Goal: Task Accomplishment & Management: Use online tool/utility

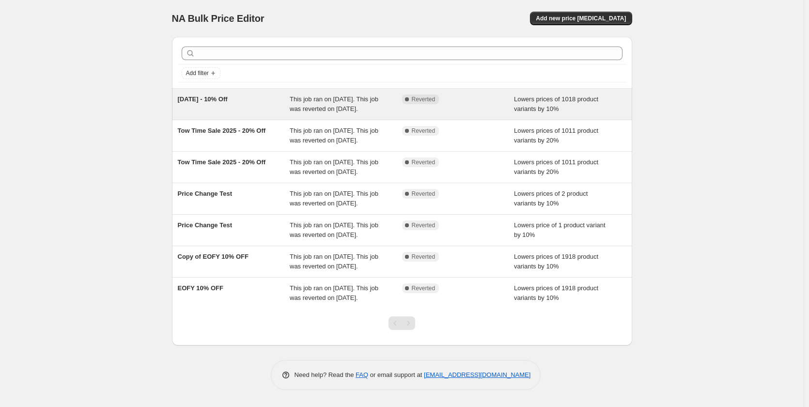
click at [500, 92] on div "[DATE] - 10% Off This job ran on [DATE]. This job was reverted on [DATE]. Compl…" at bounding box center [402, 104] width 460 height 31
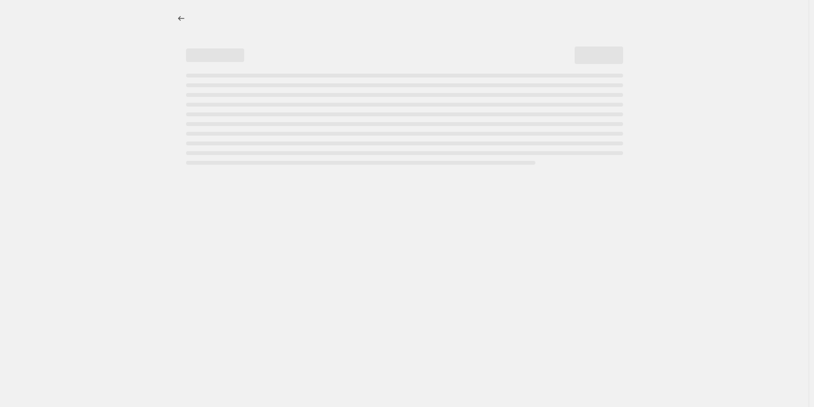
select select "percentage"
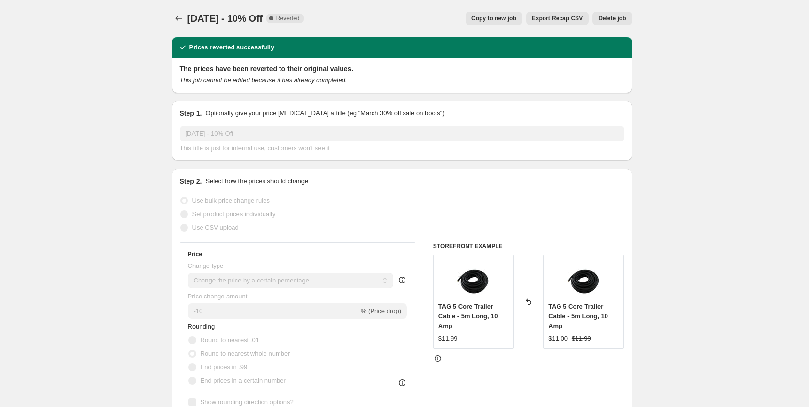
click at [512, 18] on span "Copy to new job" at bounding box center [494, 19] width 45 height 8
select select "percentage"
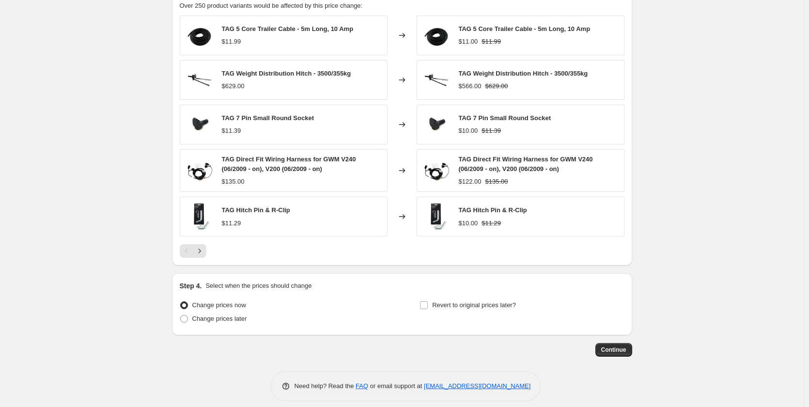
scroll to position [565, 0]
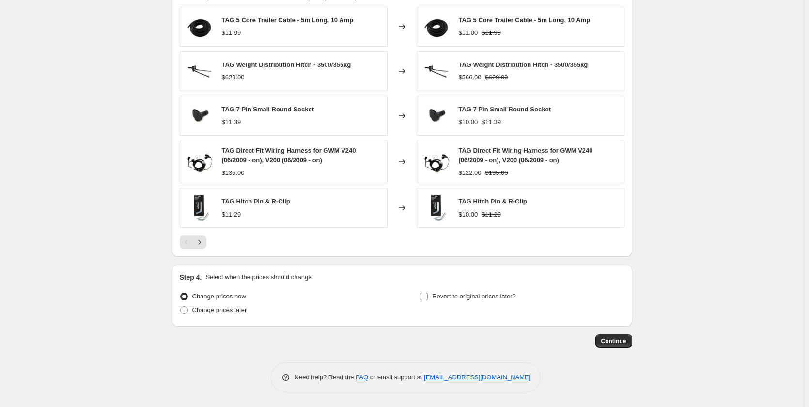
click at [428, 294] on input "Revert to original prices later?" at bounding box center [424, 297] width 8 height 8
checkbox input "true"
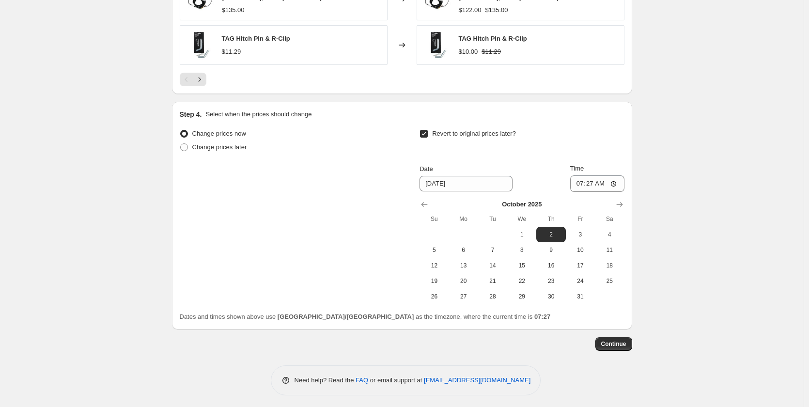
scroll to position [731, 0]
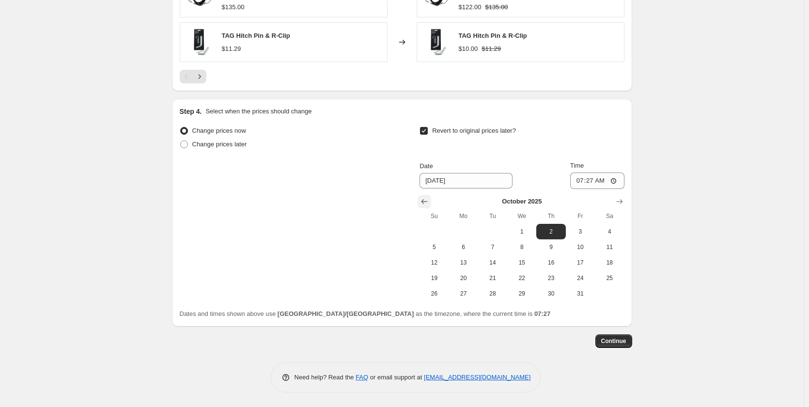
click at [424, 200] on icon "Show previous month, September 2025" at bounding box center [425, 202] width 10 height 10
click at [493, 296] on span "30" at bounding box center [492, 294] width 21 height 8
type input "[DATE]"
click at [582, 183] on input "07:27" at bounding box center [597, 181] width 54 height 16
type input "11:27"
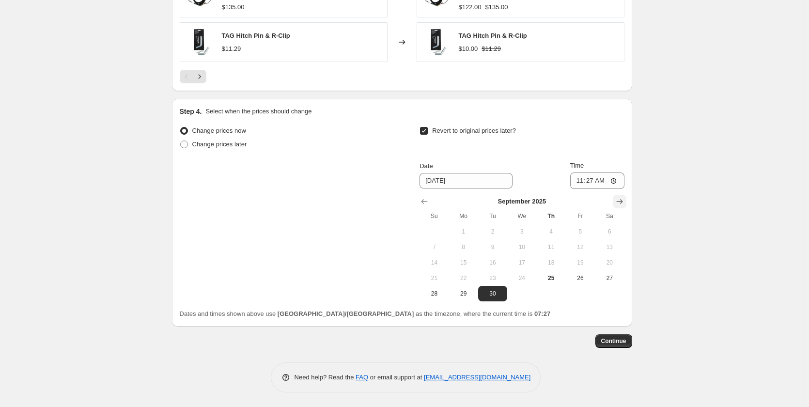
click at [623, 199] on icon "Show next month, October 2025" at bounding box center [620, 202] width 10 height 10
click at [527, 230] on span "1" at bounding box center [521, 232] width 21 height 8
type input "[DATE]"
click at [585, 179] on input "11:27" at bounding box center [597, 181] width 54 height 16
type input "10:00"
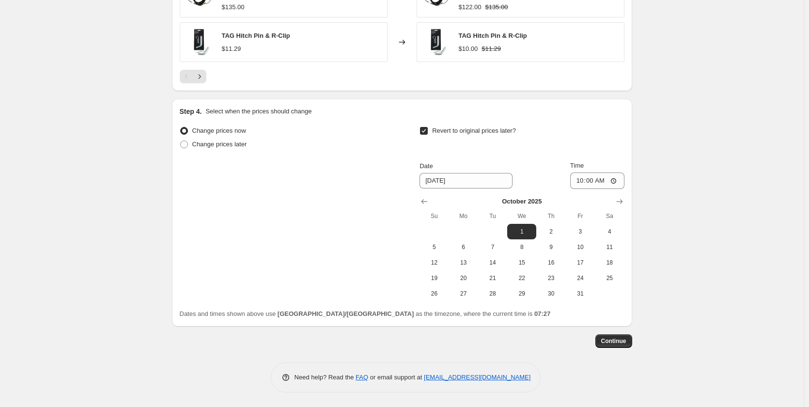
click at [617, 345] on span "Continue" at bounding box center [613, 341] width 25 height 8
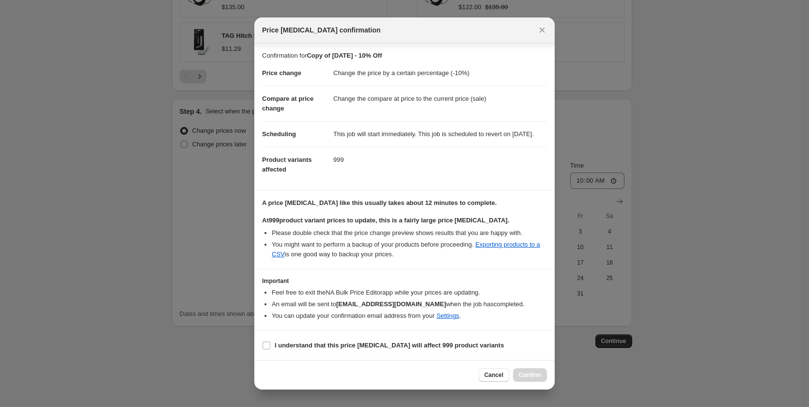
scroll to position [4, 0]
click at [268, 349] on input "I understand that this price [MEDICAL_DATA] will affect 999 product variants" at bounding box center [267, 346] width 8 height 8
checkbox input "true"
click at [538, 375] on span "Confirm" at bounding box center [530, 375] width 22 height 8
